Goal: Task Accomplishment & Management: Use online tool/utility

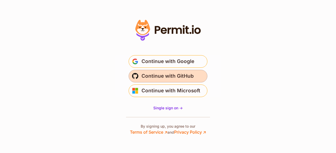
click at [178, 77] on span "Continue with GitHub" at bounding box center [167, 76] width 52 height 8
